Goal: Check status

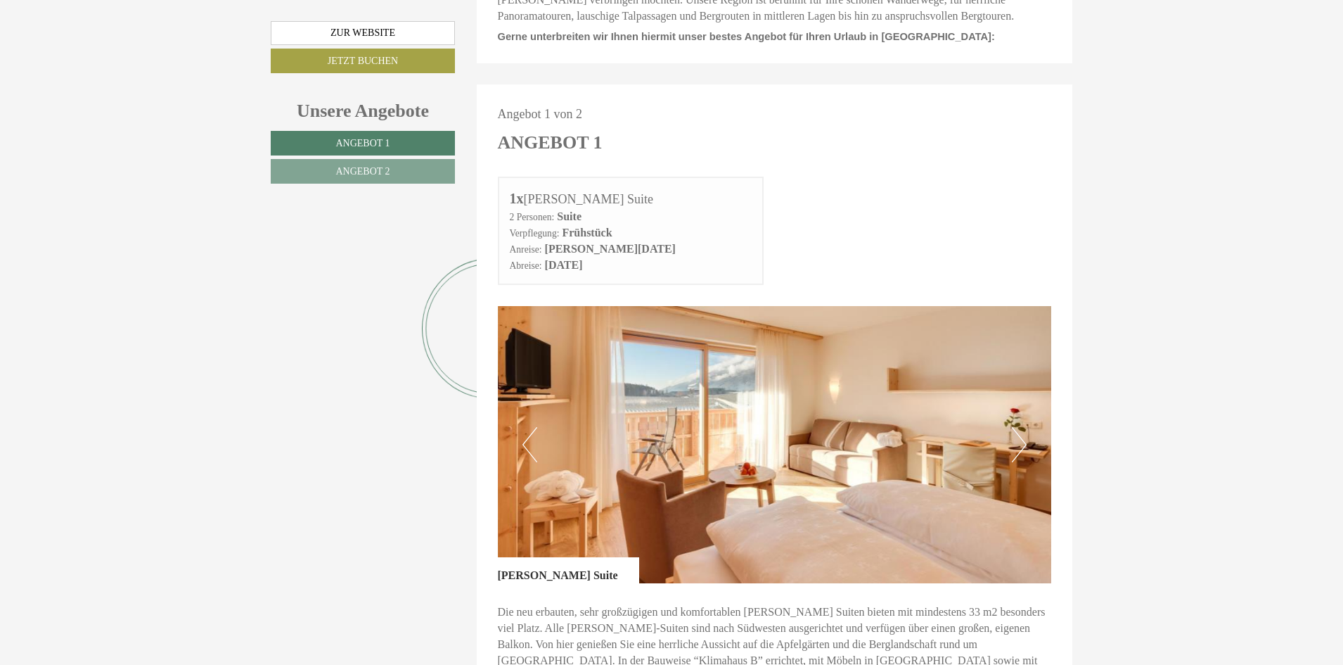
scroll to position [678, 0]
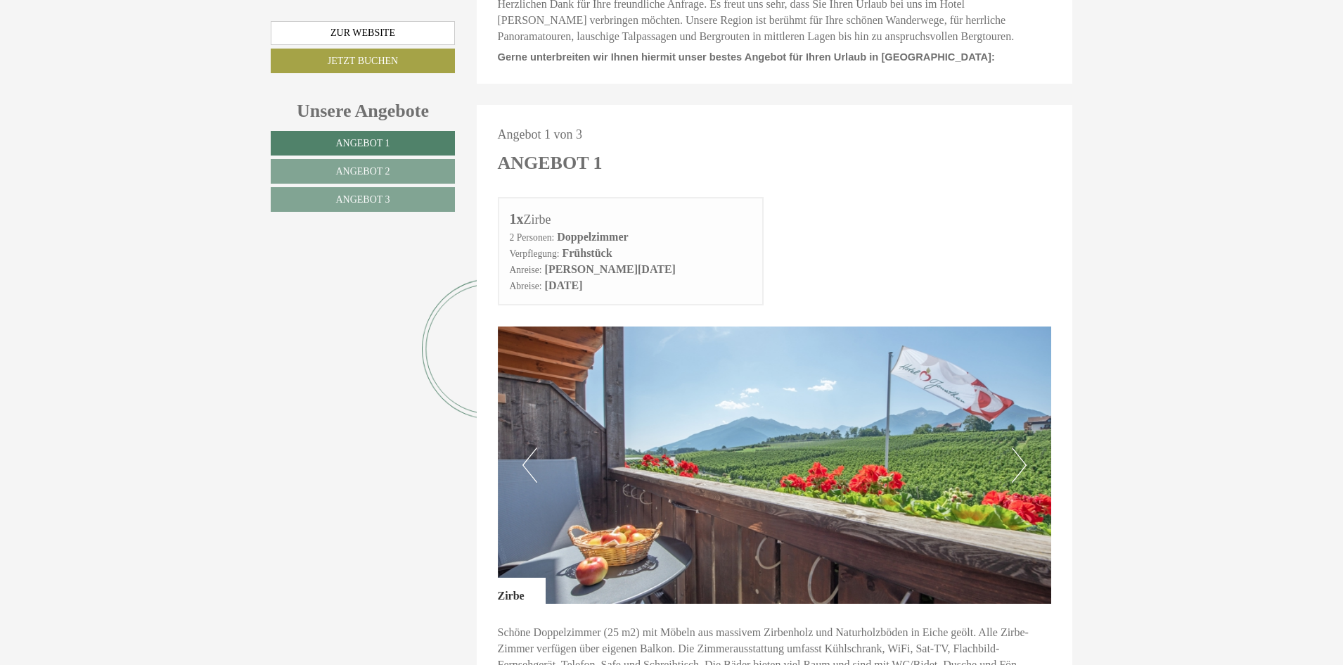
scroll to position [665, 0]
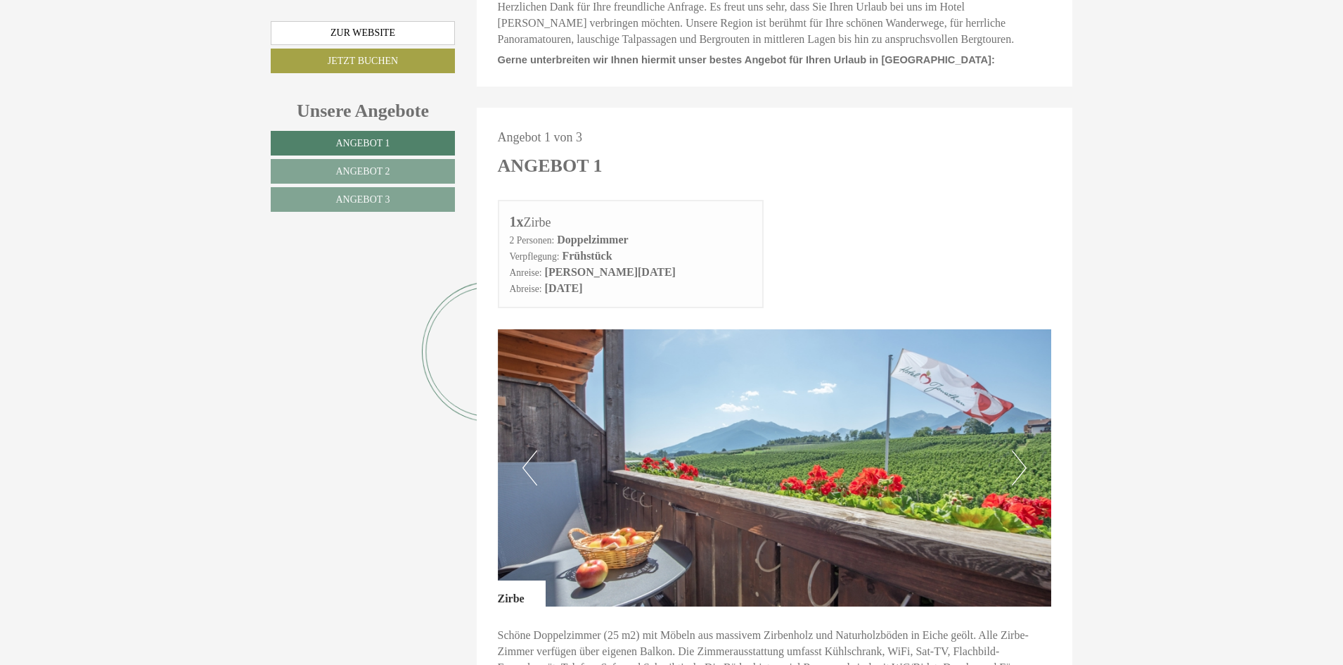
drag, startPoint x: 1348, startPoint y: 59, endPoint x: 1350, endPoint y: 200, distance: 140.7
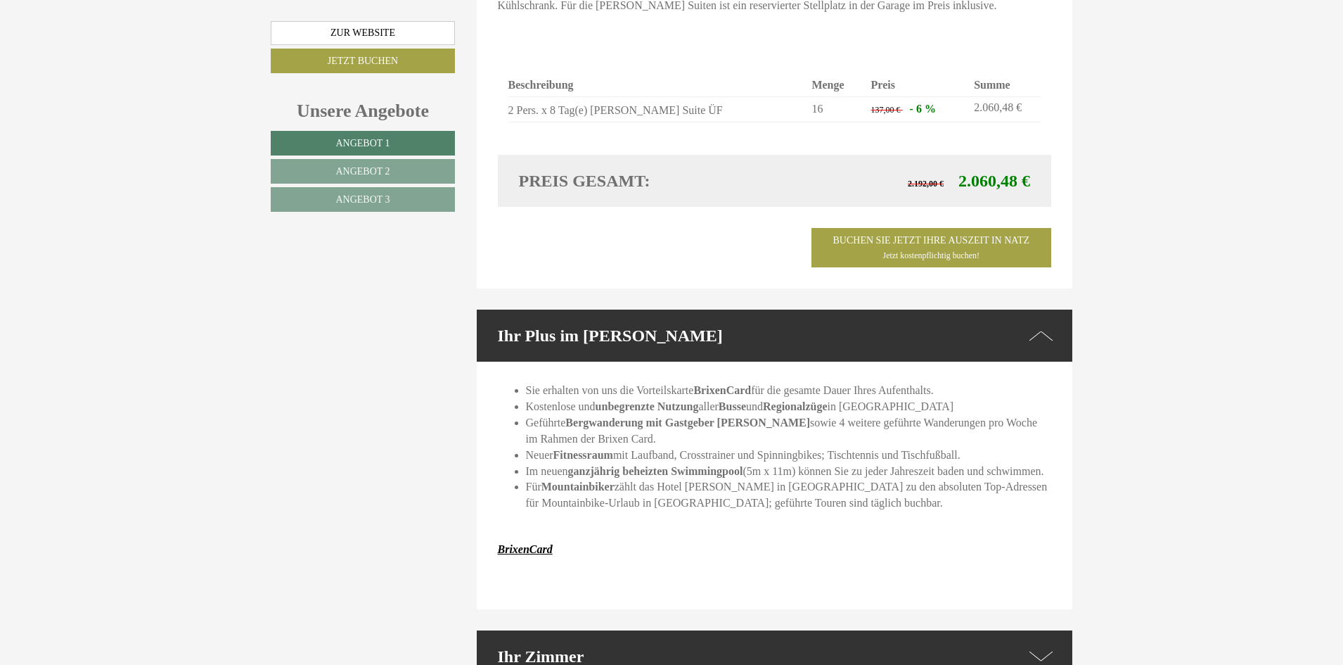
scroll to position [168, 0]
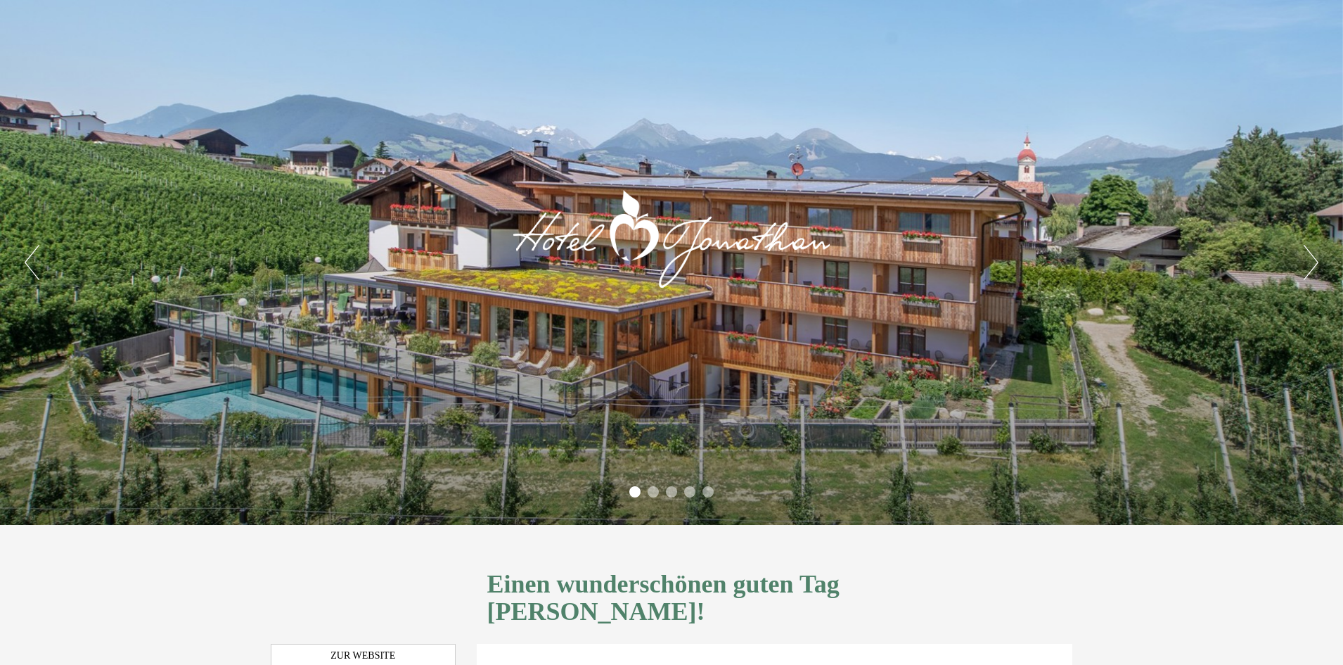
drag, startPoint x: 1342, startPoint y: 35, endPoint x: 1350, endPoint y: 86, distance: 51.2
